Goal: Navigation & Orientation: Find specific page/section

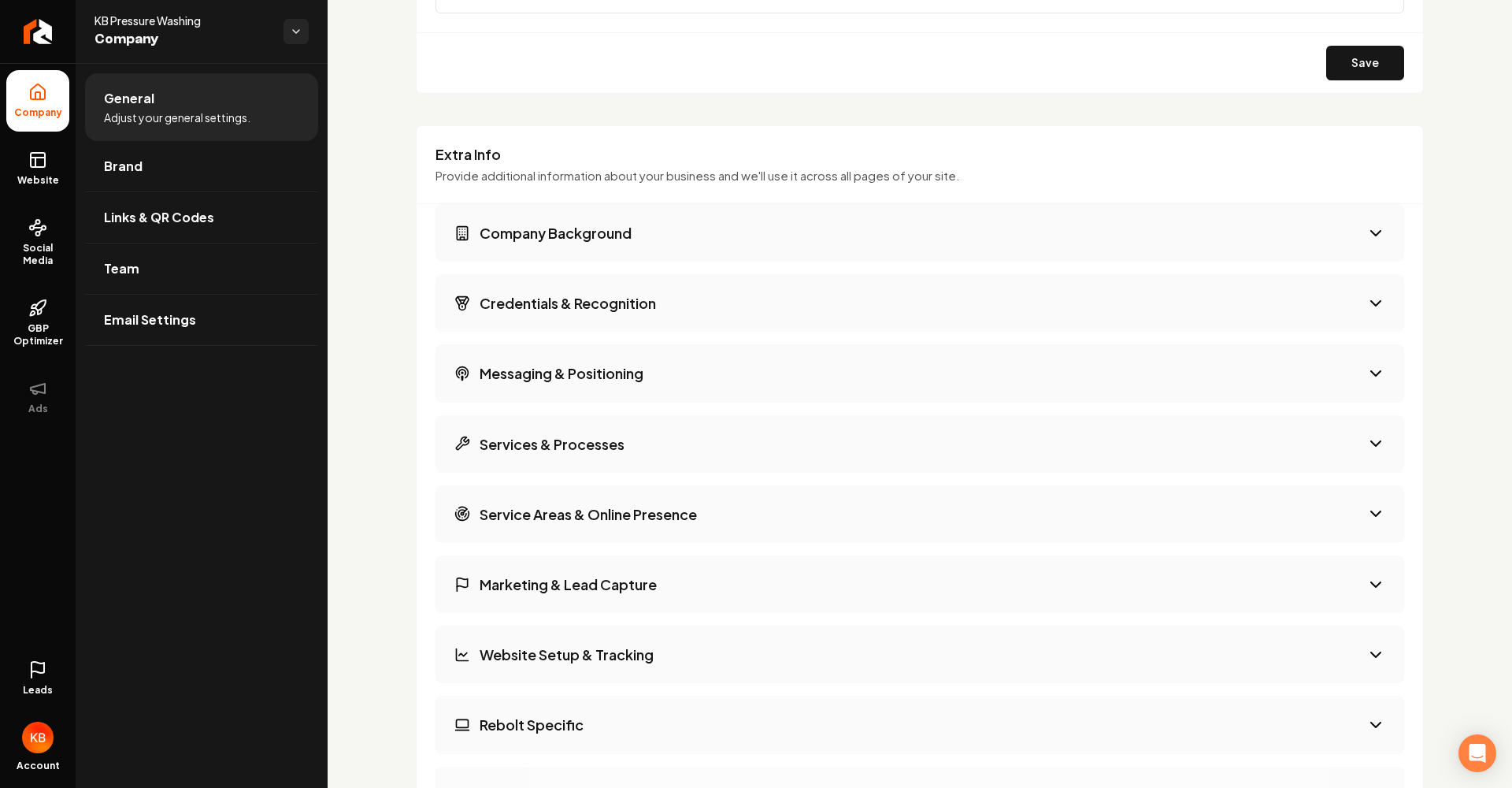
scroll to position [2335, 0]
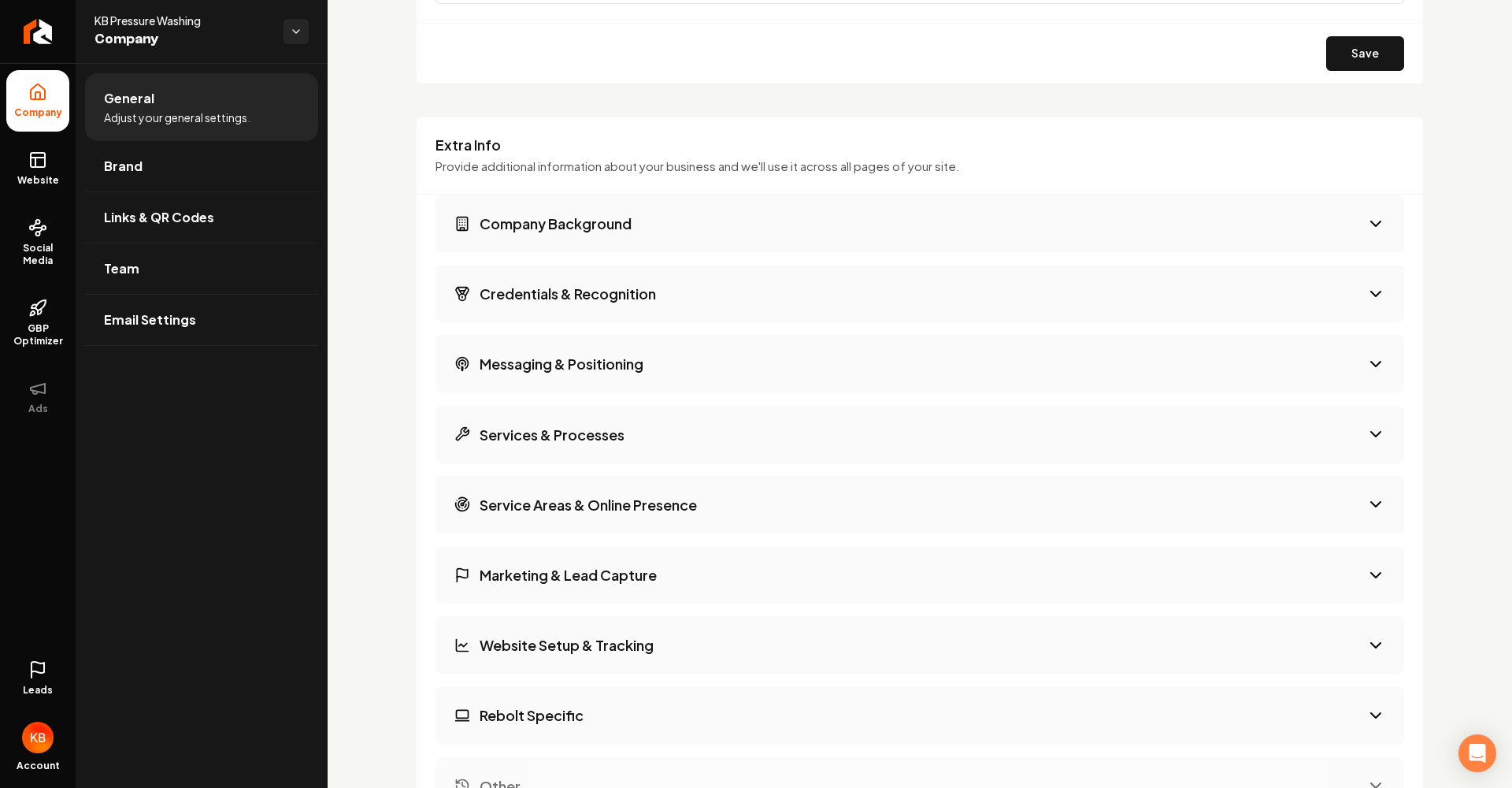
click at [652, 243] on button "Company Background" at bounding box center [919, 223] width 968 height 57
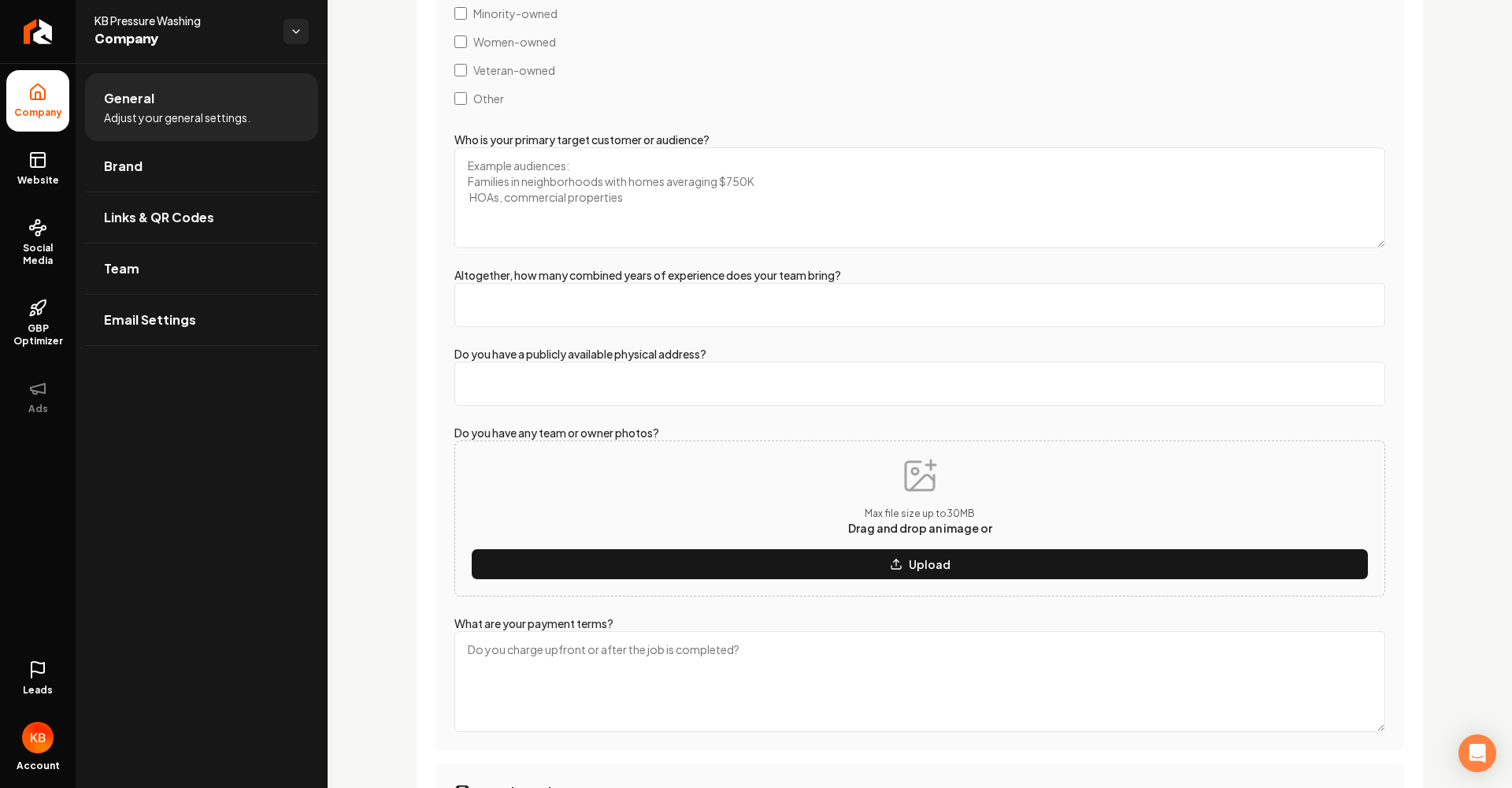
scroll to position [2855, 0]
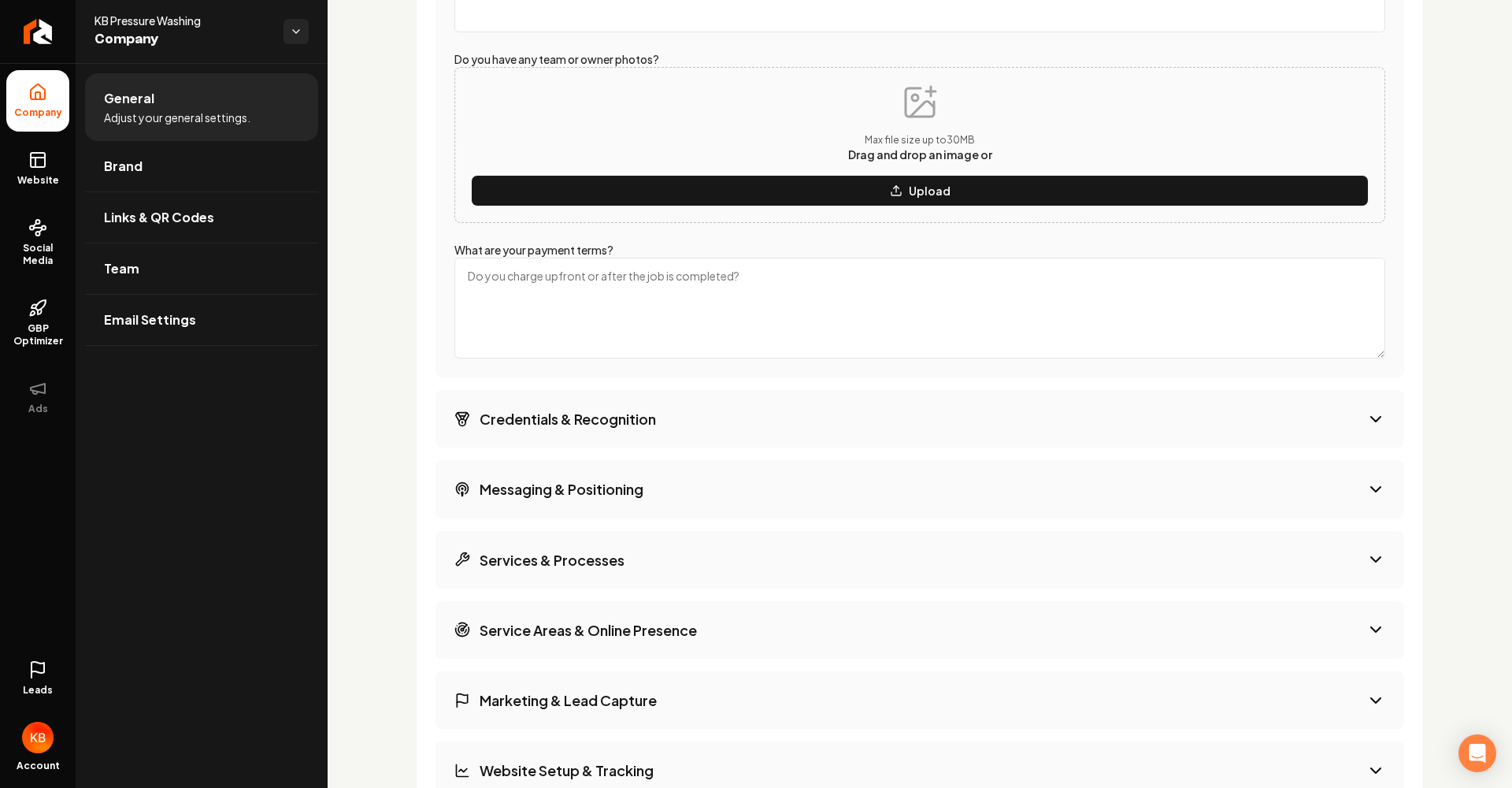
click at [725, 480] on button "Messaging & Positioning" at bounding box center [919, 489] width 968 height 57
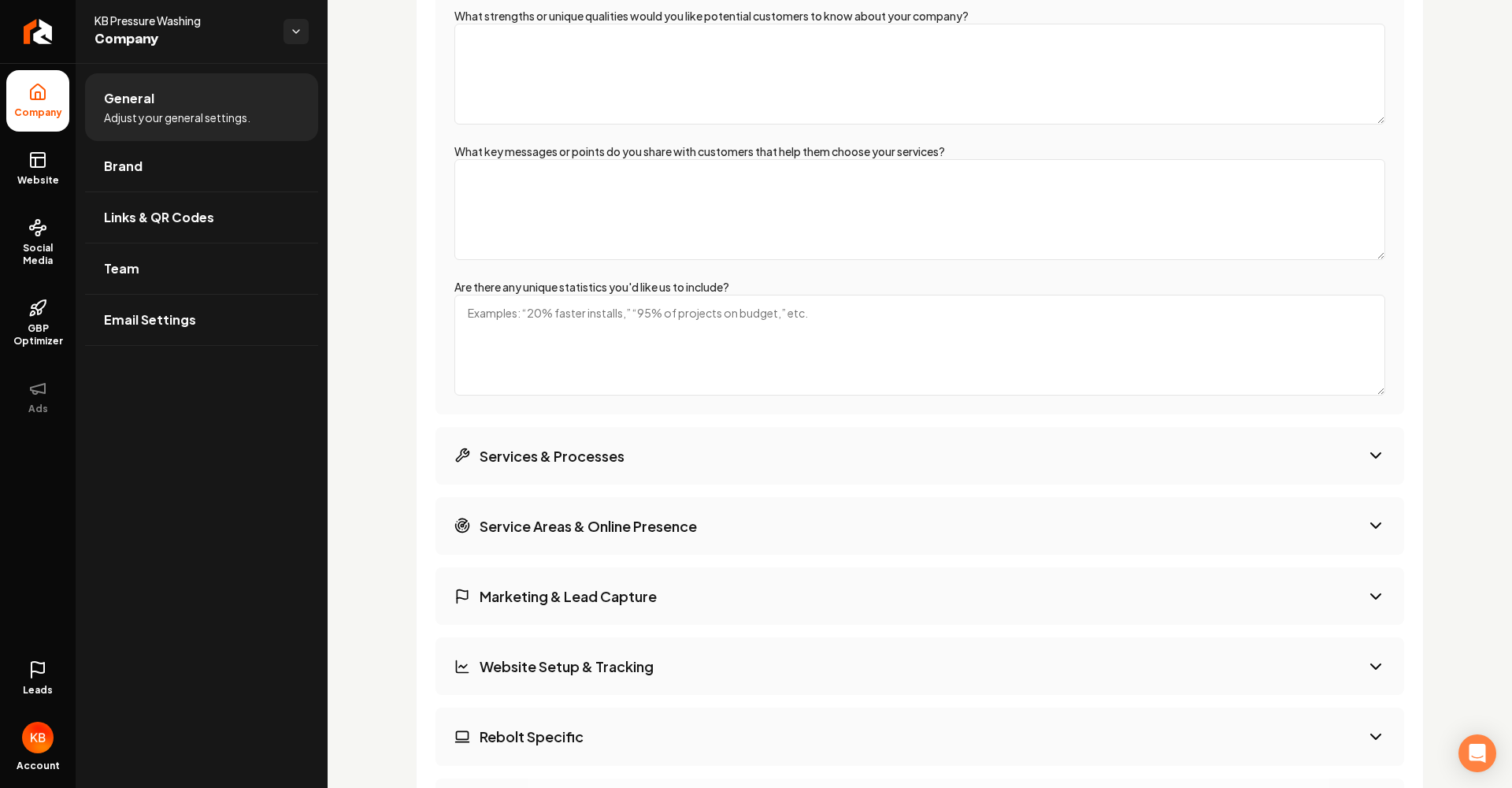
click at [657, 457] on button "Services & Processes" at bounding box center [919, 456] width 968 height 57
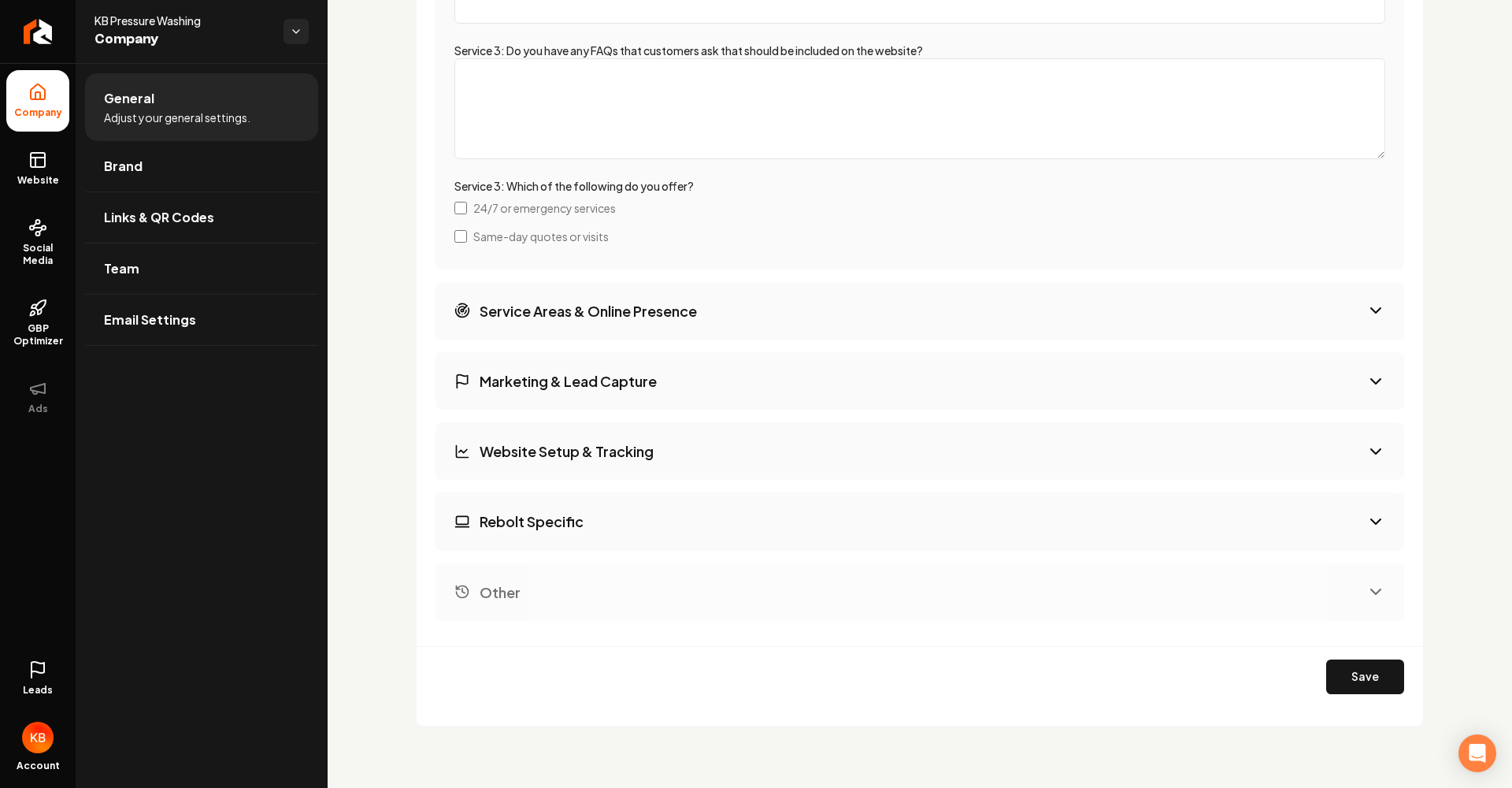
scroll to position [4107, 0]
click at [688, 404] on button "Marketing & Lead Capture" at bounding box center [919, 382] width 968 height 57
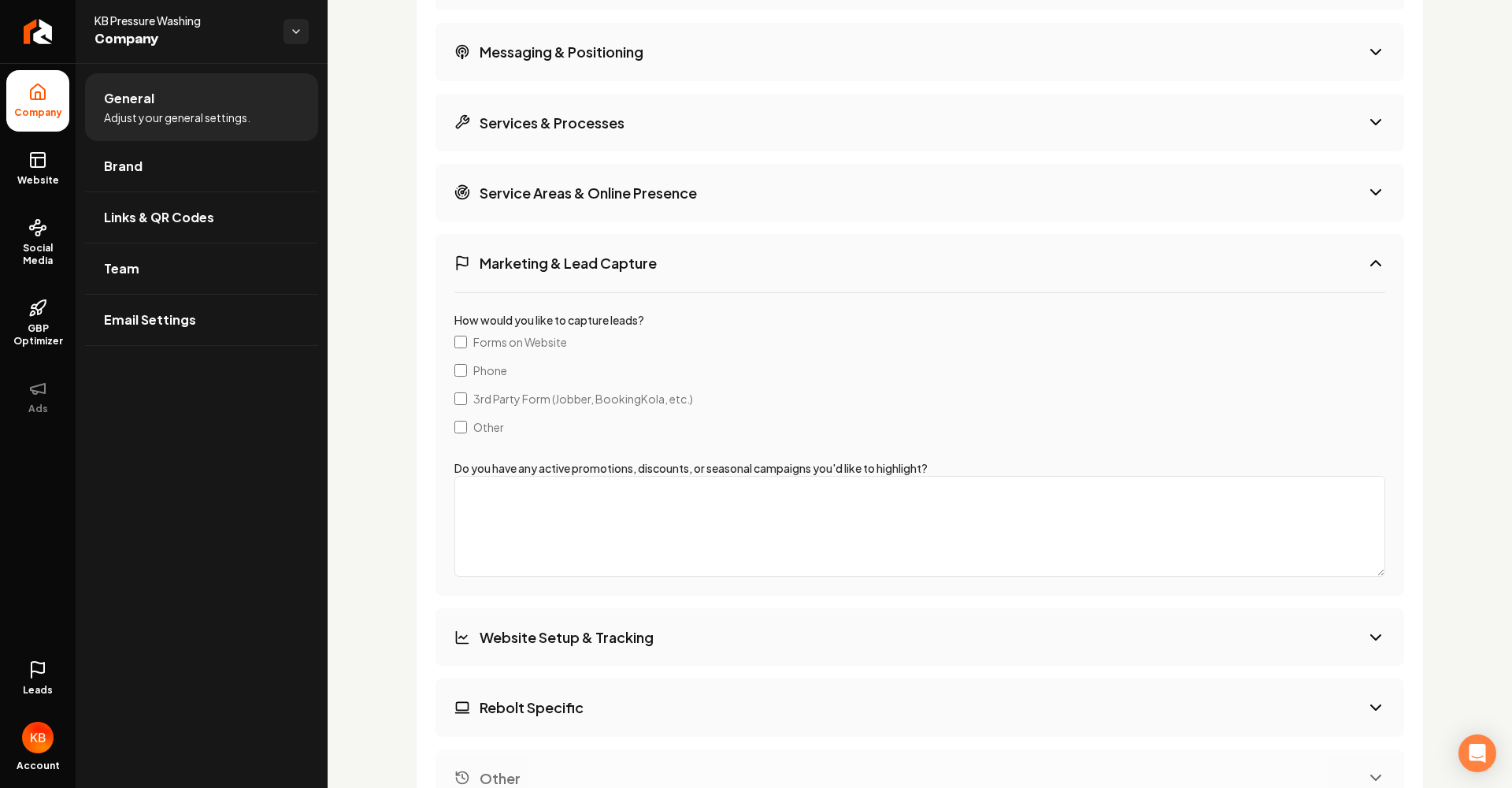
scroll to position [2654, 0]
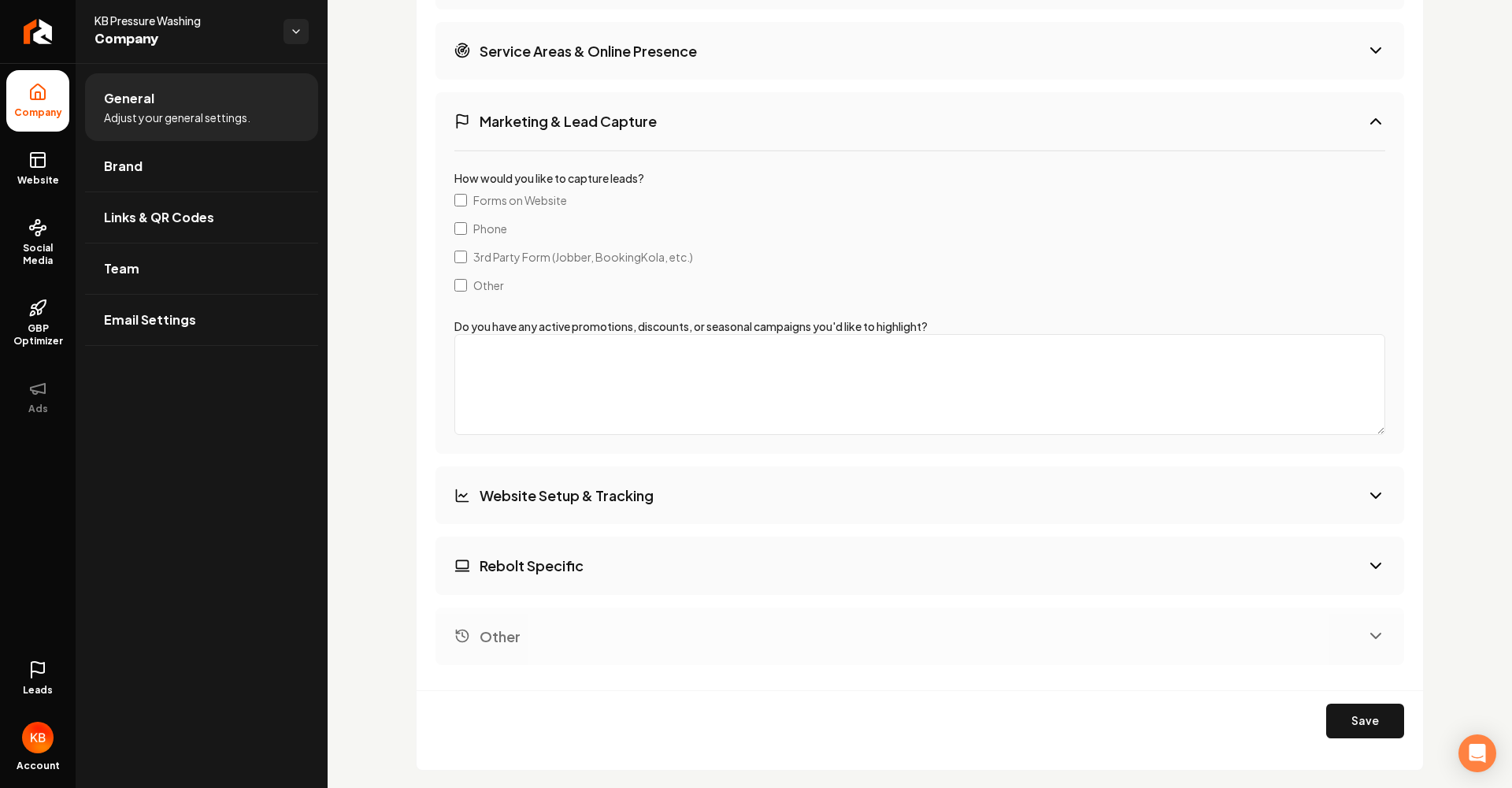
click at [694, 511] on button "Website Setup & Tracking" at bounding box center [919, 495] width 968 height 57
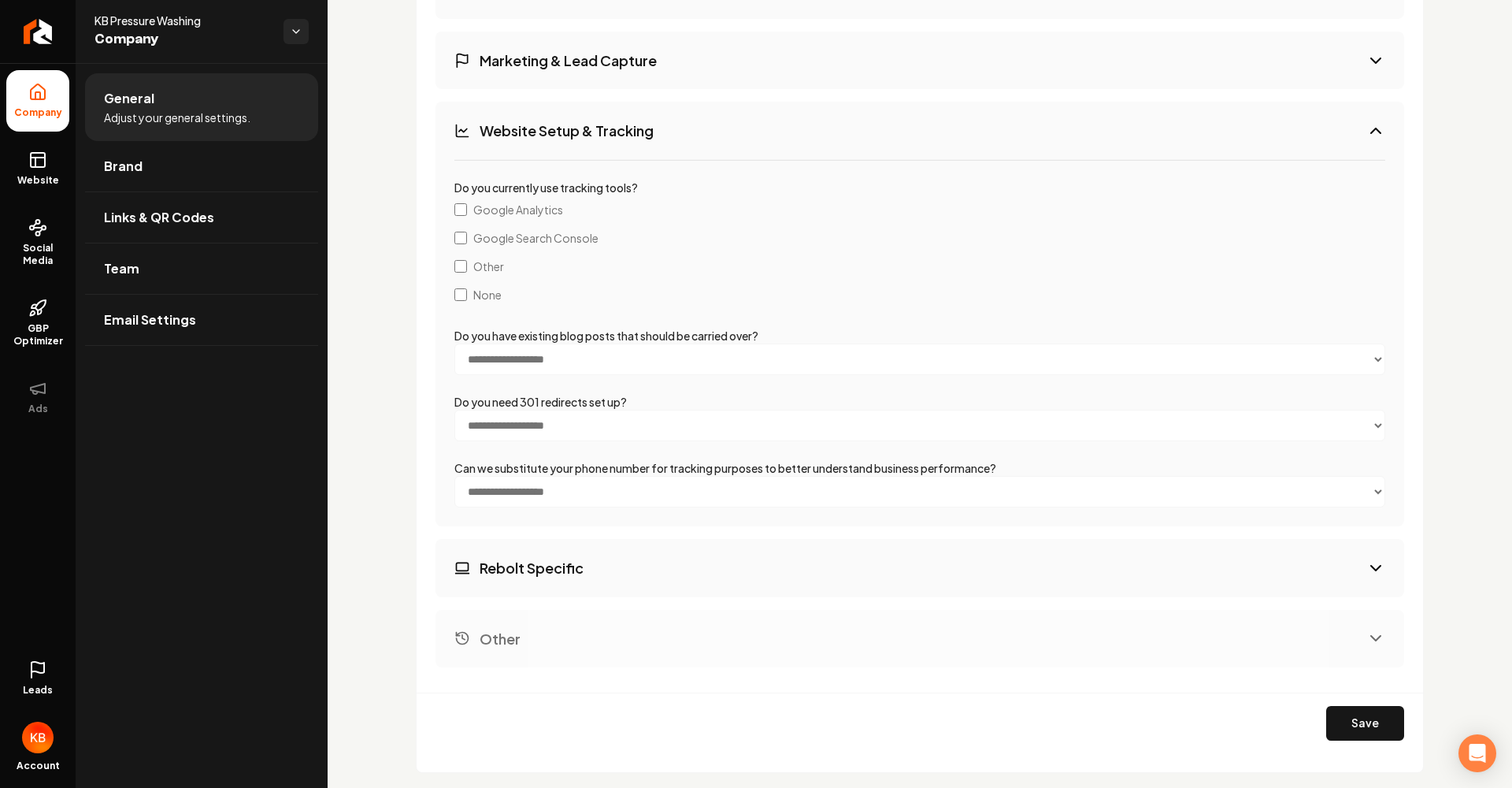
click at [647, 568] on button "Rebolt Specific" at bounding box center [919, 567] width 968 height 57
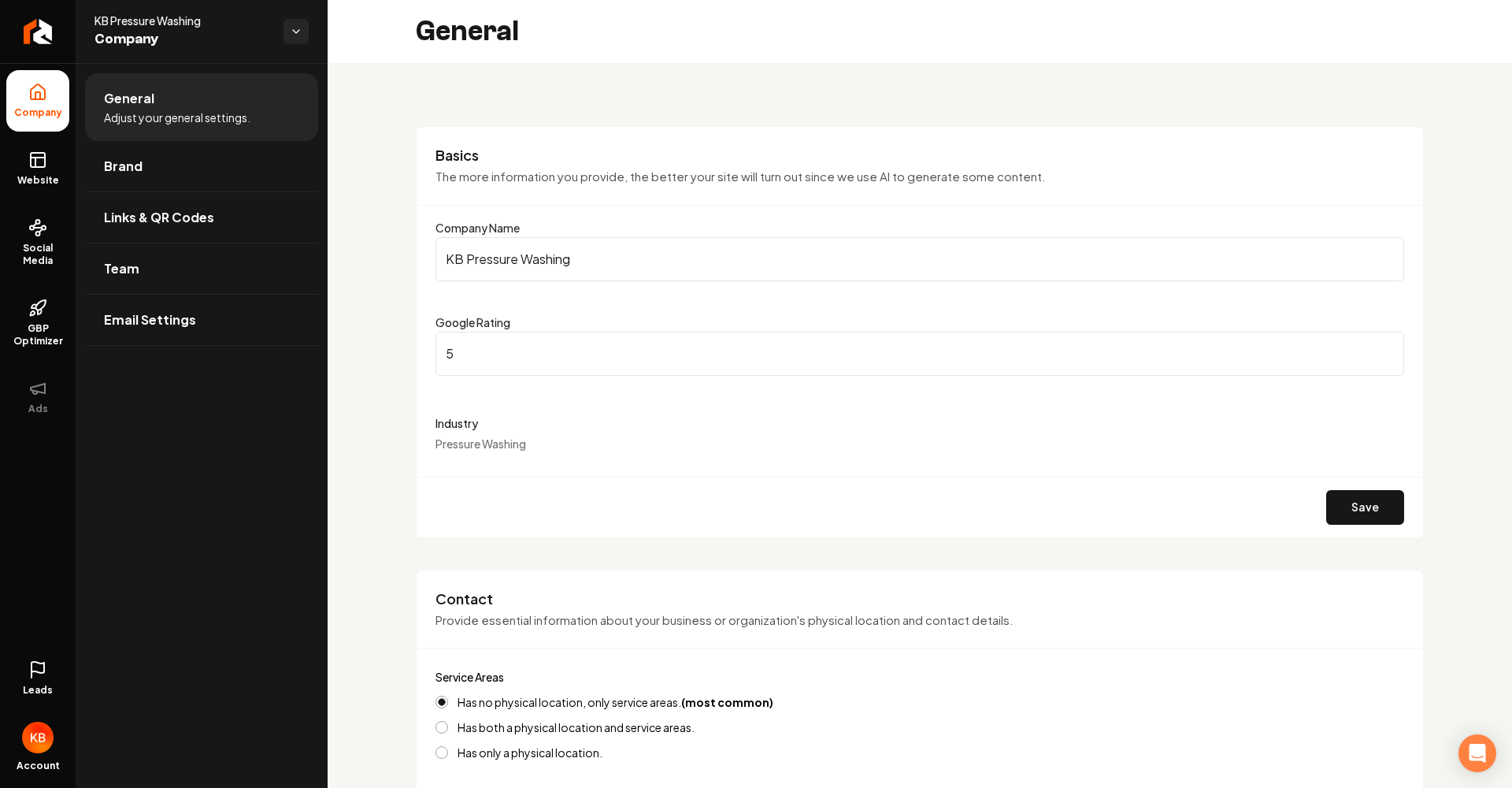
scroll to position [0, 0]
click at [173, 152] on link "Brand" at bounding box center [201, 166] width 233 height 51
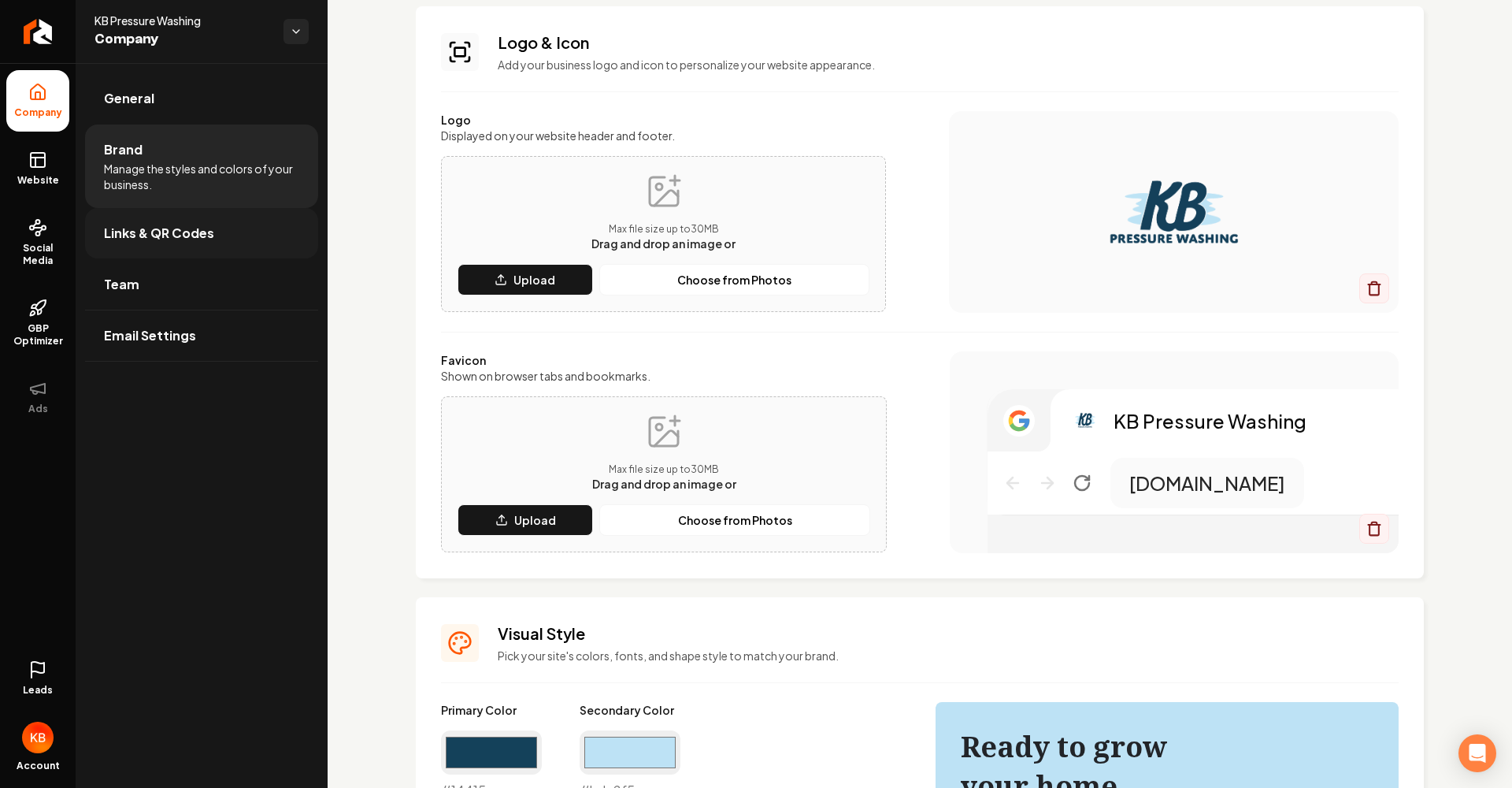
scroll to position [76, 0]
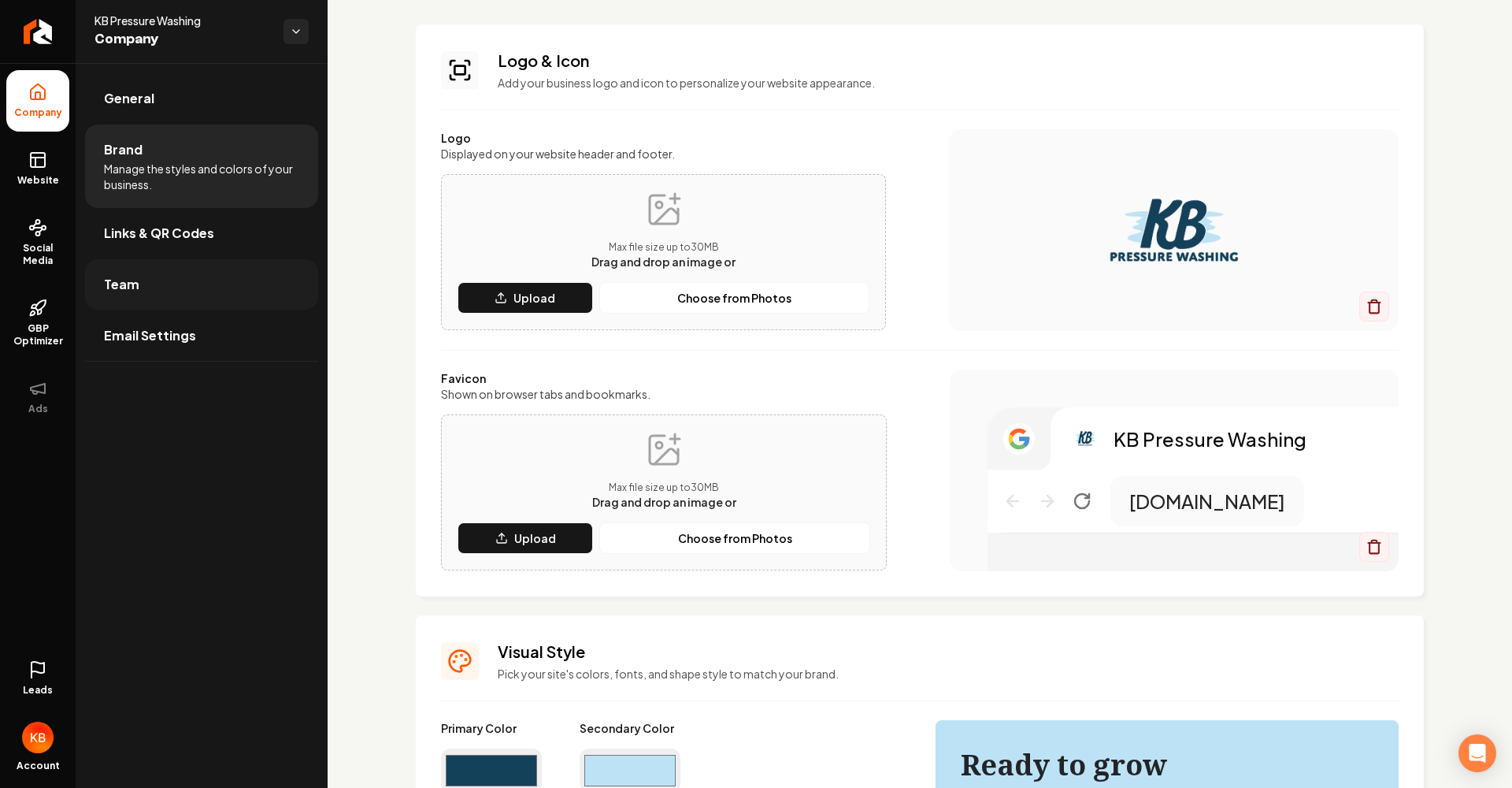
click at [208, 292] on link "Team" at bounding box center [201, 284] width 233 height 51
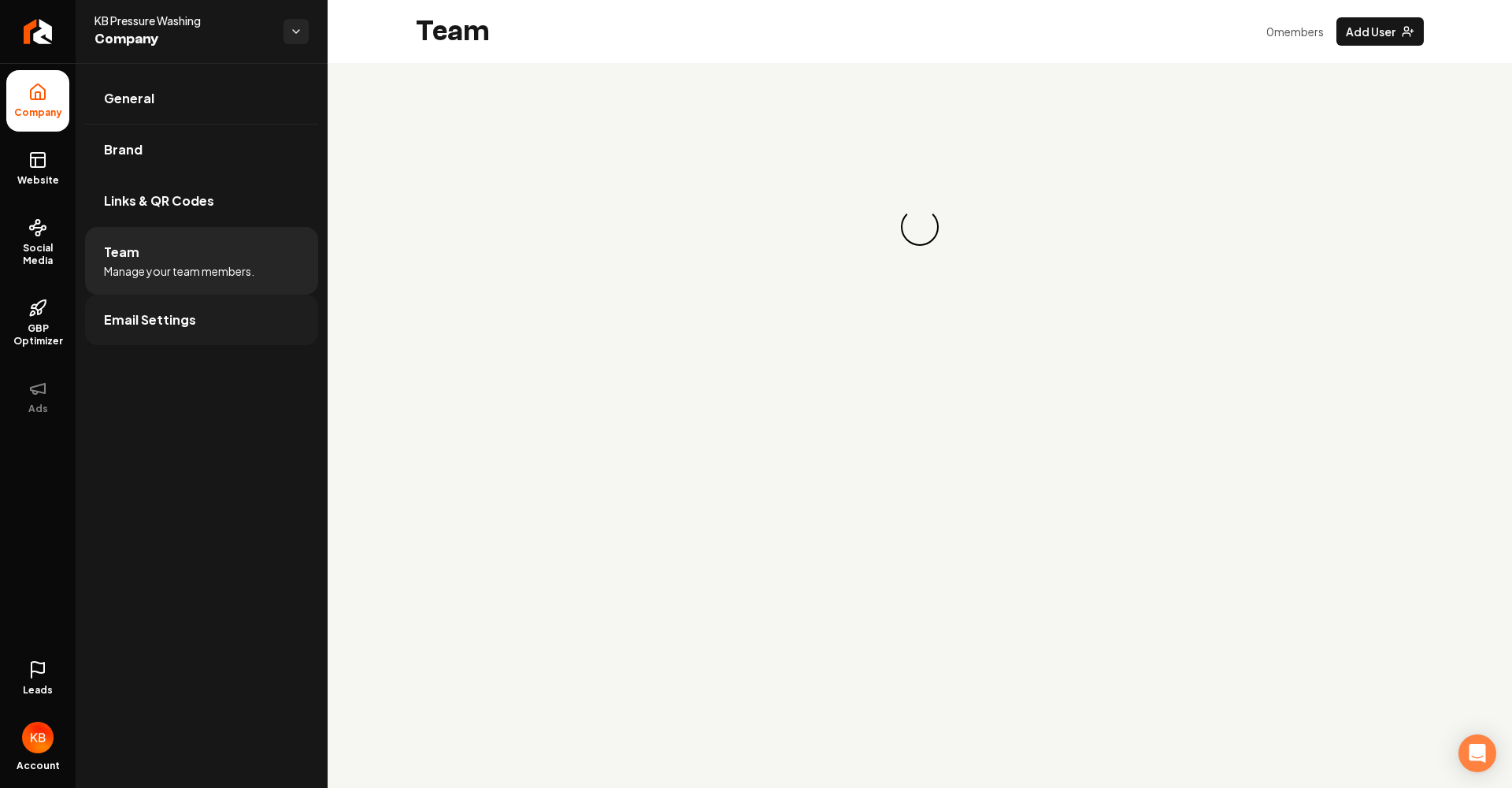
click at [204, 330] on link "Email Settings" at bounding box center [201, 319] width 233 height 51
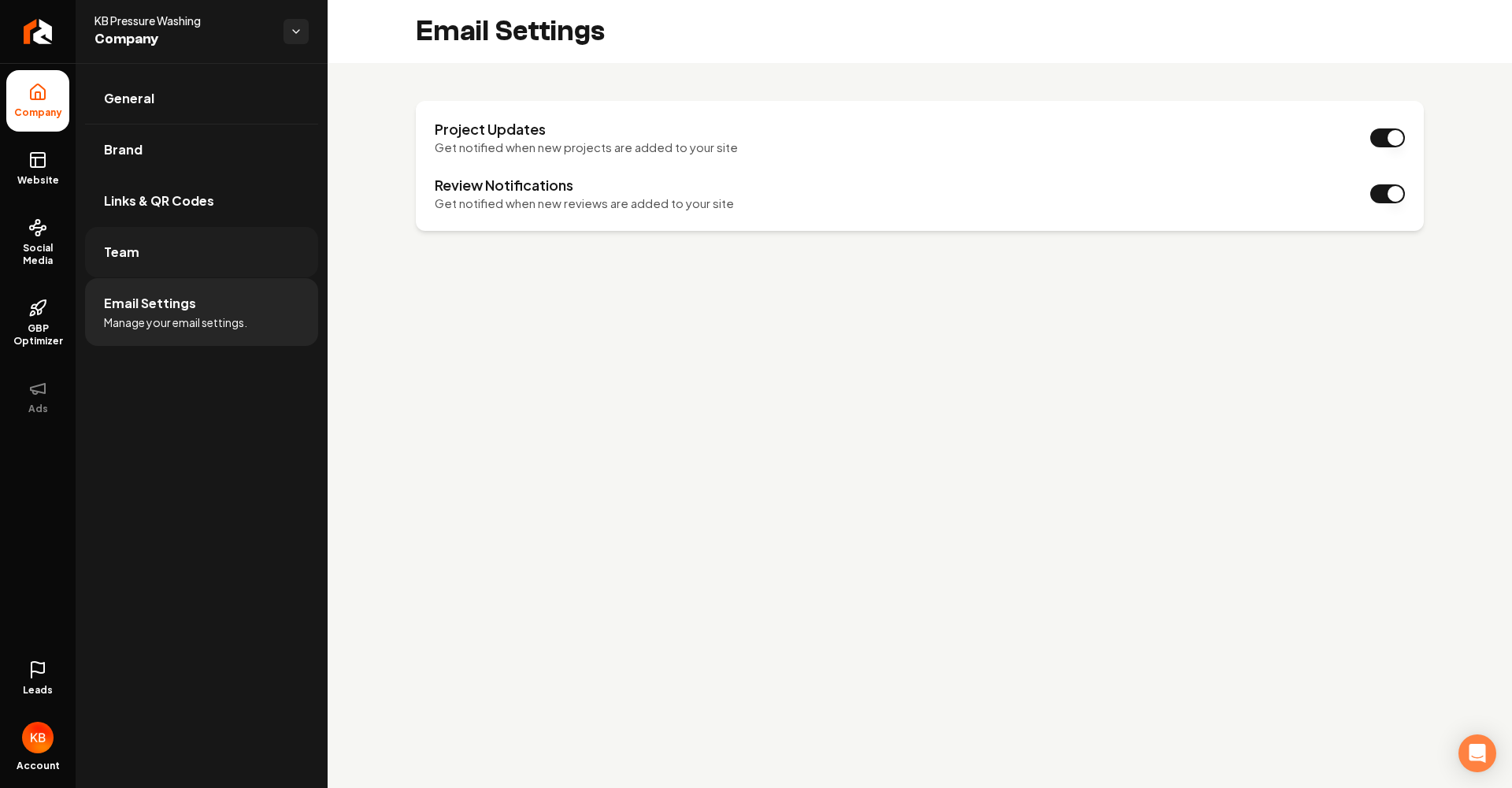
click at [235, 260] on link "Team" at bounding box center [201, 251] width 233 height 51
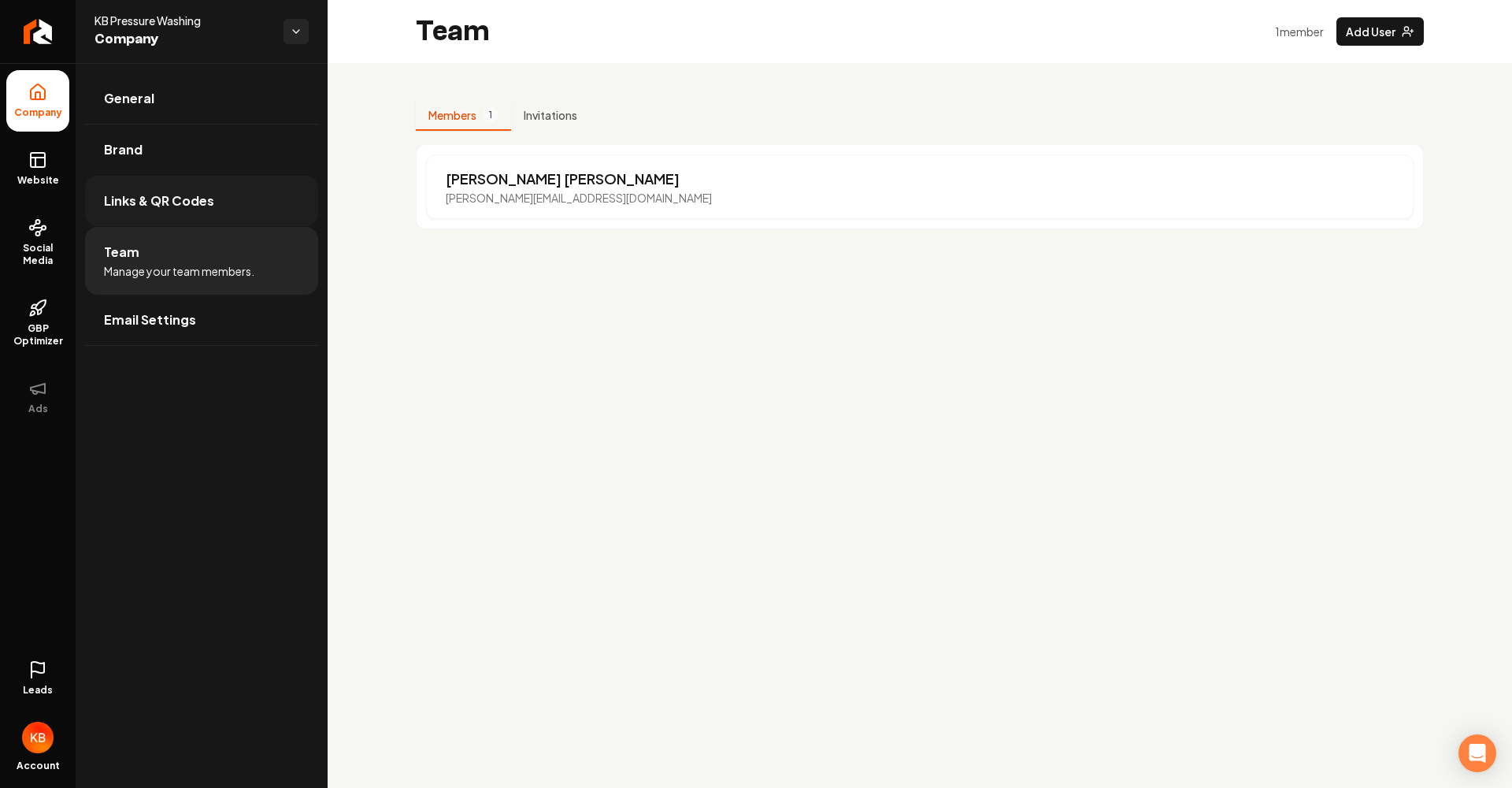
click at [248, 211] on link "Links & QR Codes" at bounding box center [201, 201] width 233 height 51
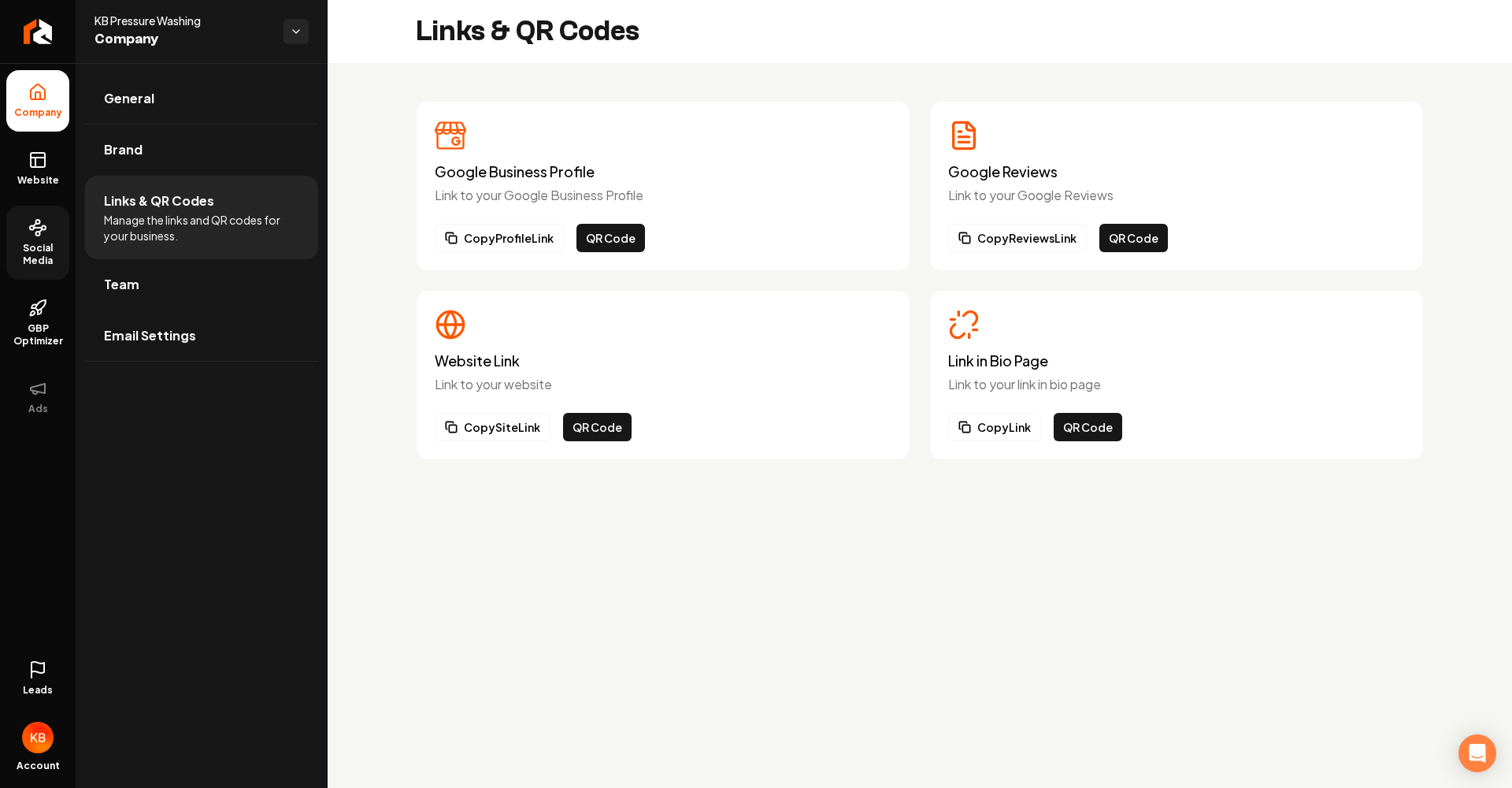
click at [43, 219] on icon at bounding box center [38, 227] width 19 height 19
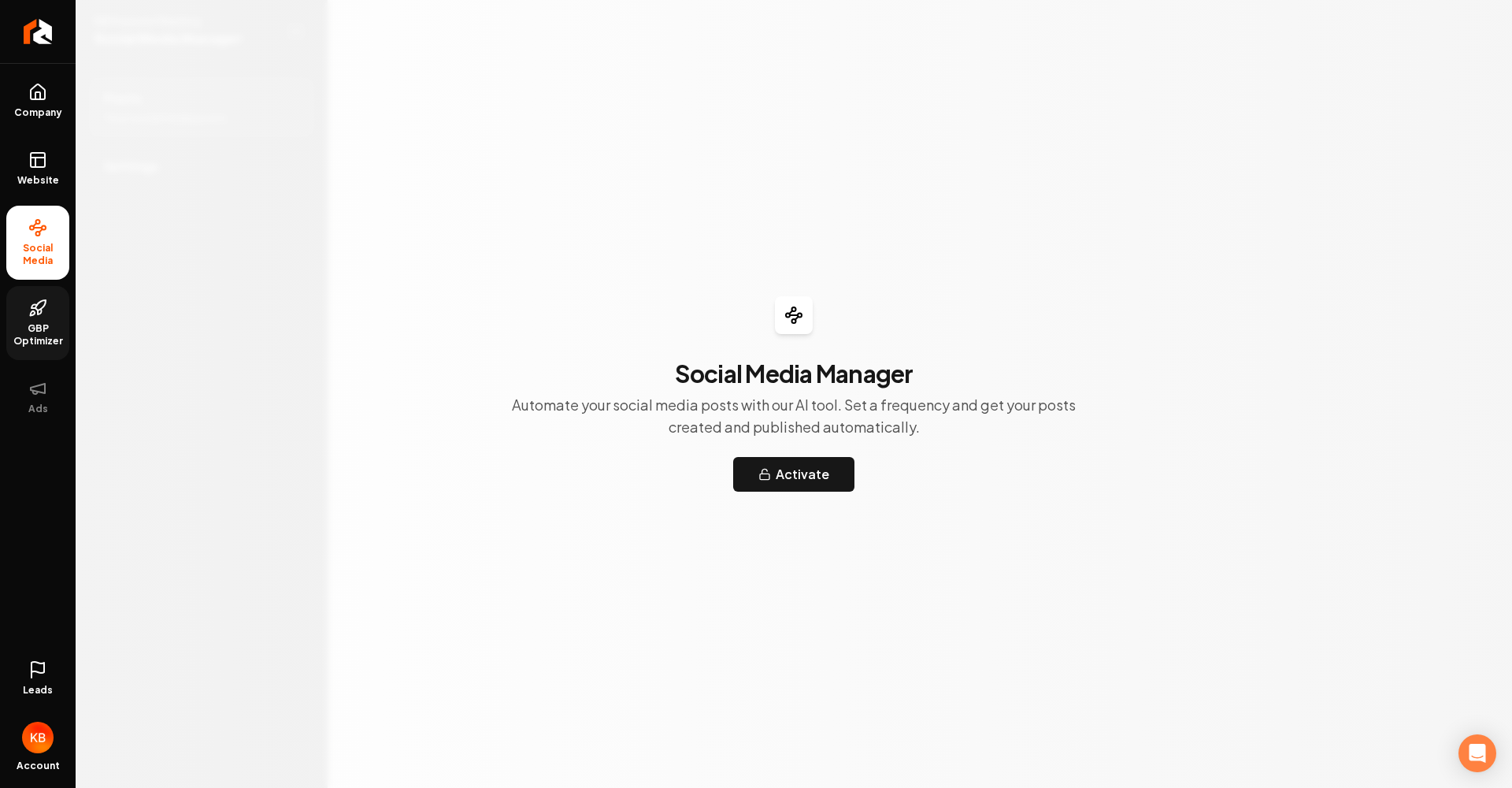
click at [40, 322] on span "GBP Optimizer" at bounding box center [38, 334] width 63 height 25
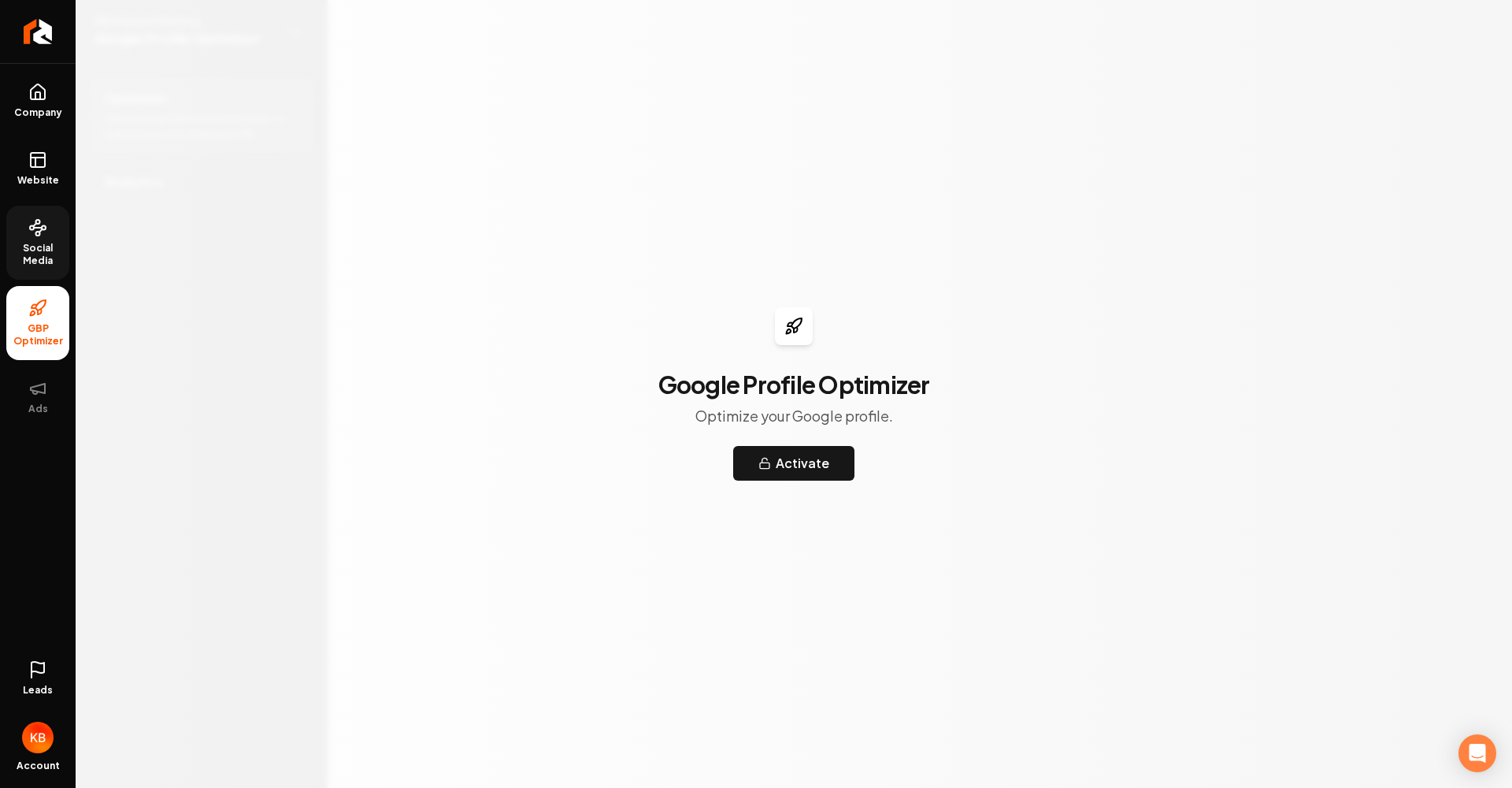
click at [59, 251] on span "Social Media" at bounding box center [38, 254] width 63 height 25
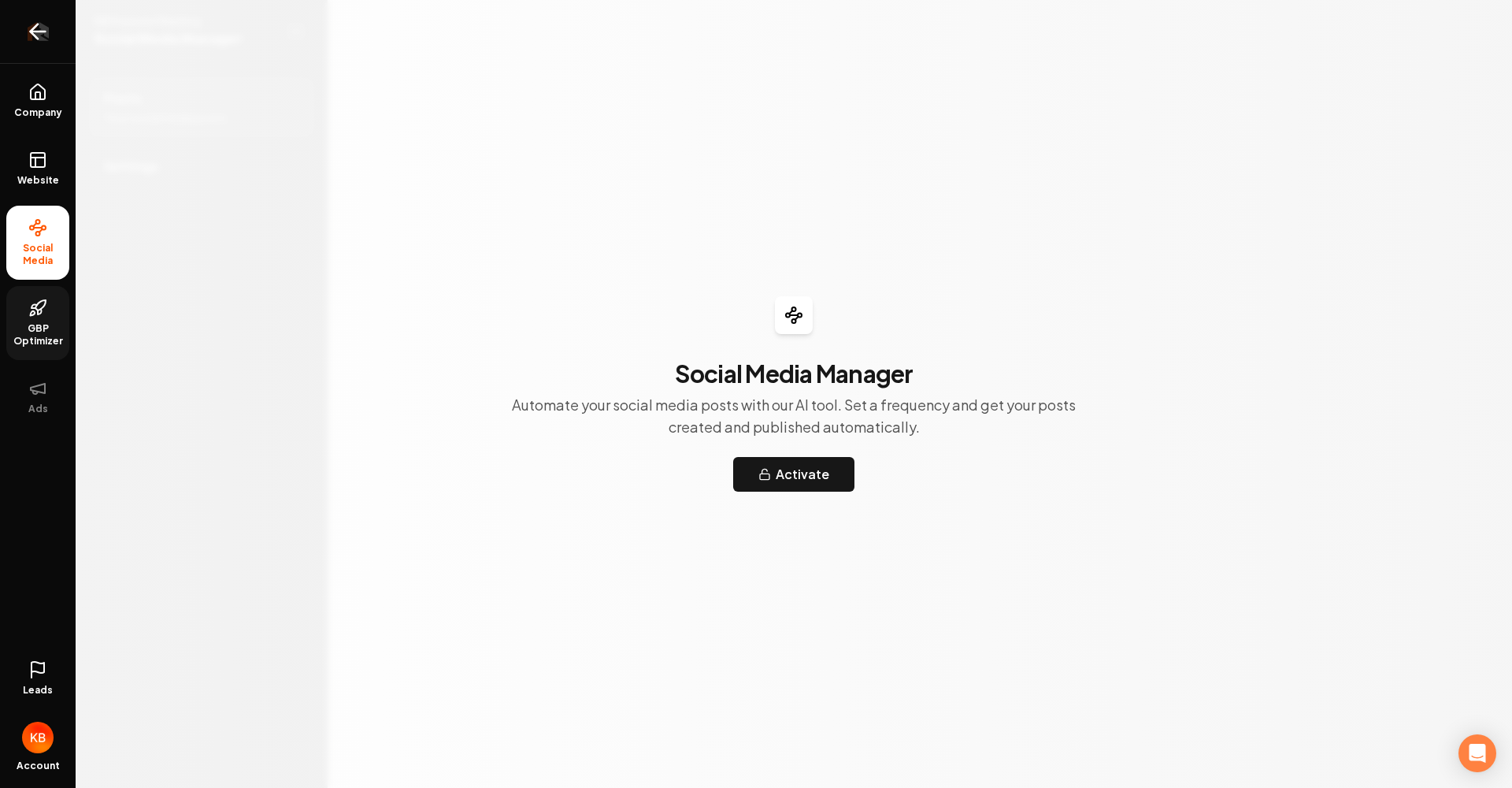
click at [41, 46] on link "Return to dashboard" at bounding box center [38, 31] width 75 height 63
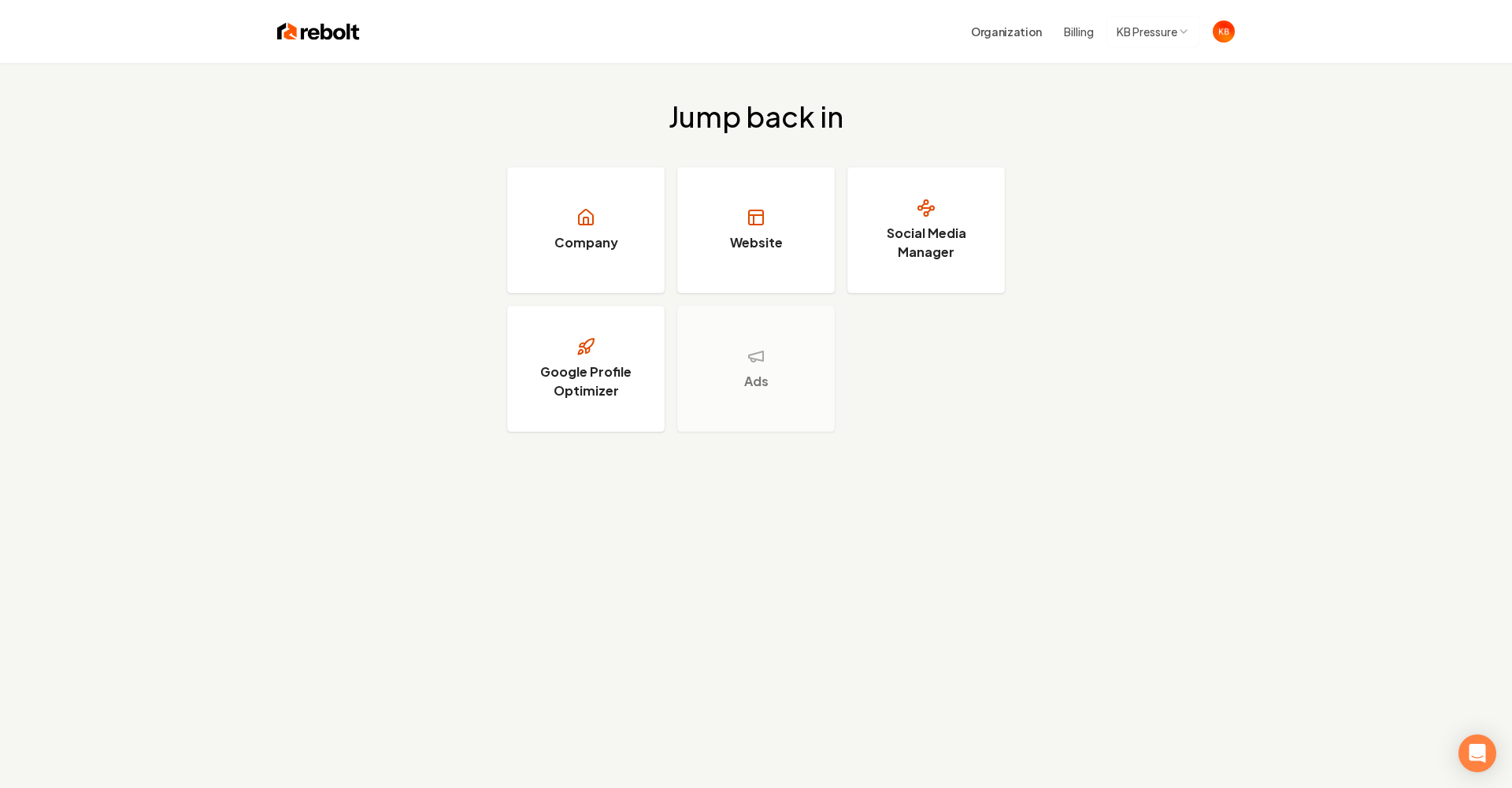
click at [1078, 36] on button "Billing" at bounding box center [1079, 31] width 30 height 16
